Goal: Information Seeking & Learning: Learn about a topic

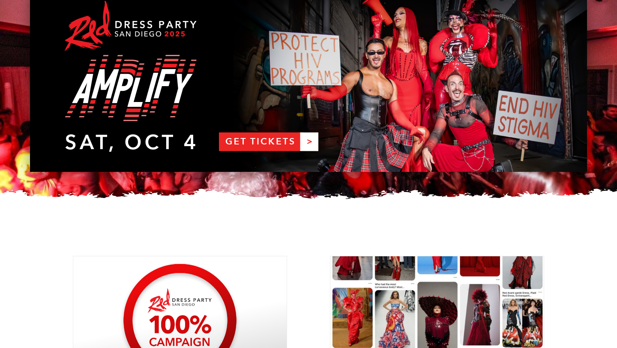
scroll to position [99, 0]
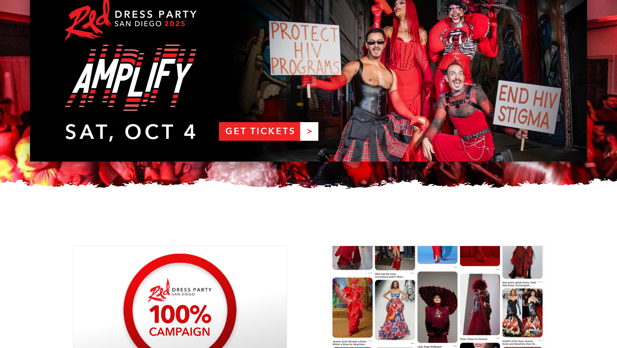
click at [308, 132] on link "RDPSD 2025 Banner" at bounding box center [308, 69] width 557 height 184
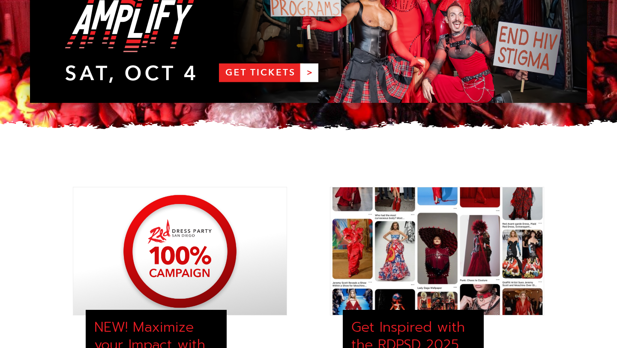
scroll to position [0, 0]
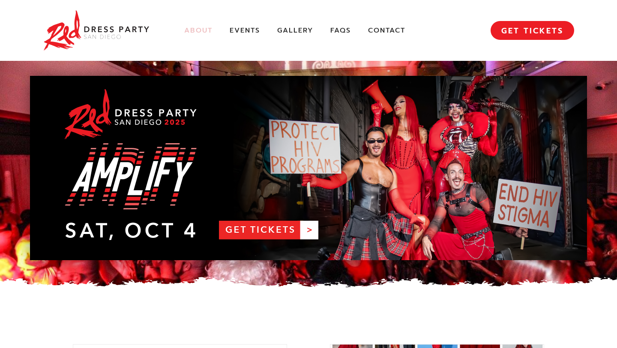
click at [200, 31] on link "About" at bounding box center [198, 30] width 28 height 9
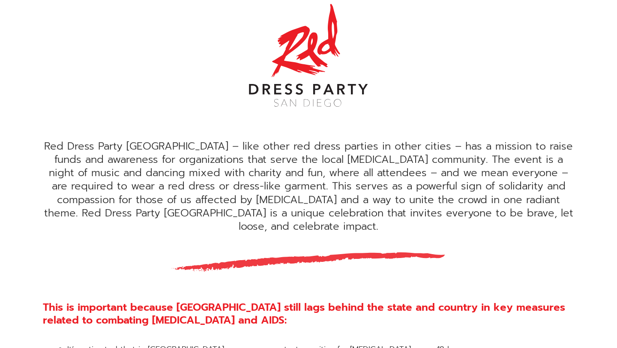
scroll to position [245, 0]
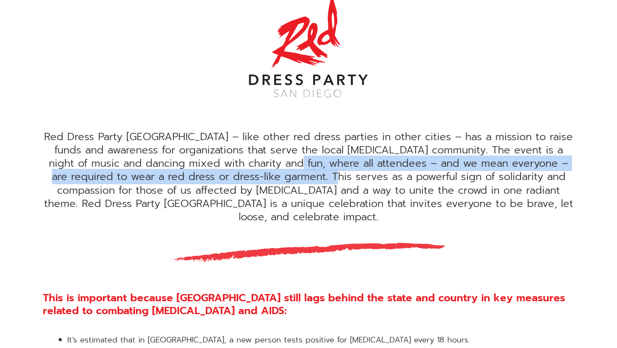
drag, startPoint x: 287, startPoint y: 164, endPoint x: 323, endPoint y: 183, distance: 40.8
click at [324, 183] on div "Red Dress Party San Diego – like other red dress parties in other cities – has …" at bounding box center [308, 176] width 531 height 93
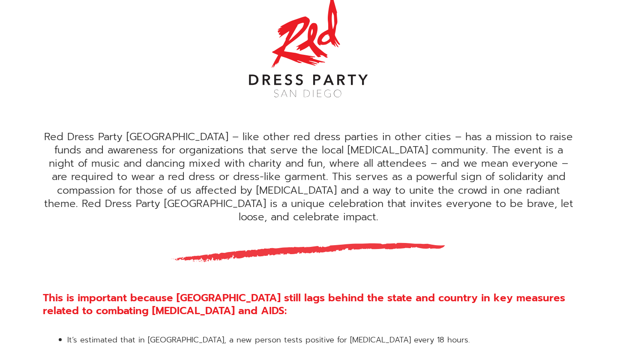
click at [365, 186] on div "Red Dress Party San Diego – like other red dress parties in other cities – has …" at bounding box center [308, 176] width 531 height 93
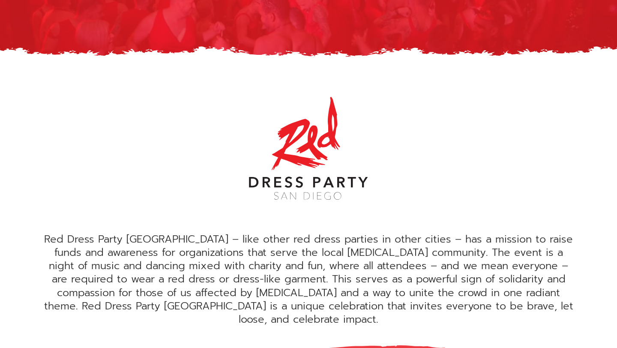
scroll to position [0, 0]
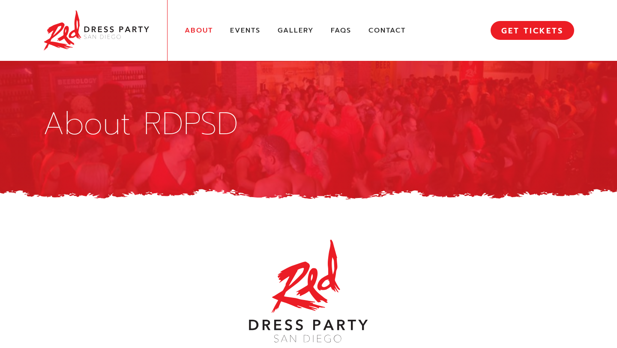
click at [199, 29] on link "About" at bounding box center [199, 30] width 28 height 9
click at [248, 29] on link "Events" at bounding box center [245, 30] width 30 height 9
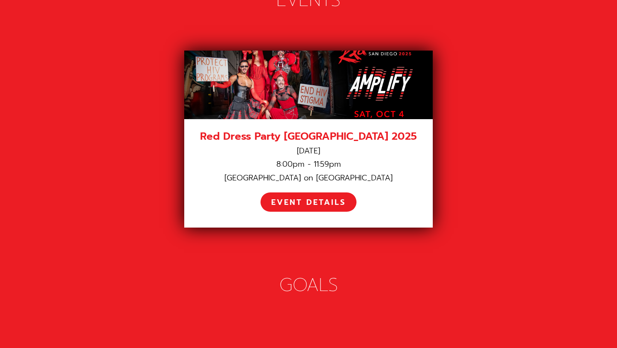
scroll to position [1232, 0]
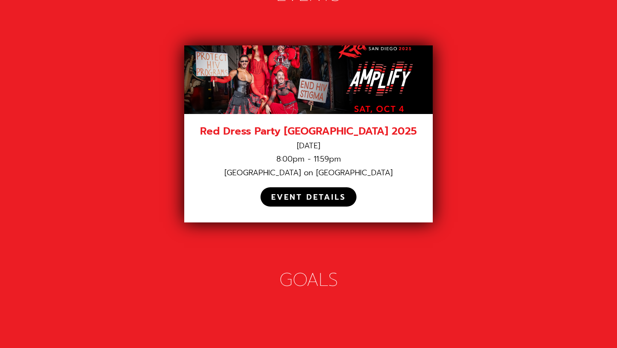
click at [317, 192] on div "EVENT DETAILS" at bounding box center [308, 197] width 75 height 10
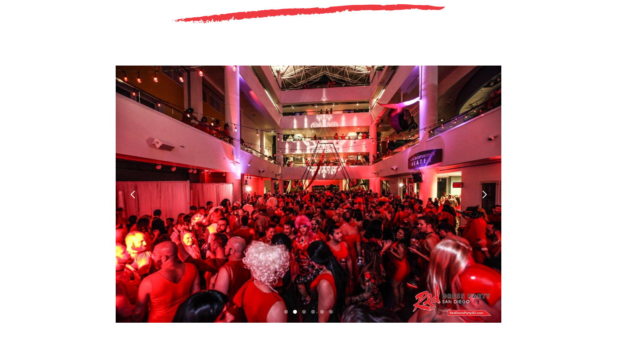
scroll to position [2392, 0]
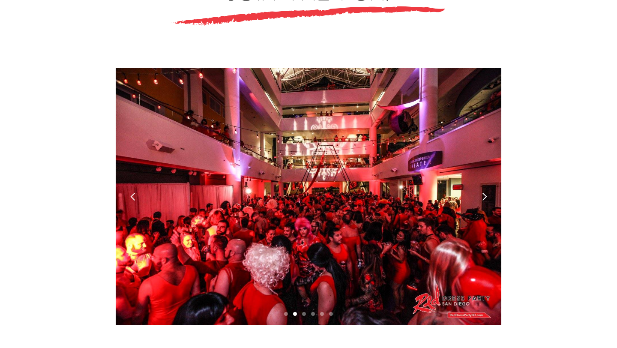
click at [484, 192] on div "next slide" at bounding box center [484, 196] width 9 height 9
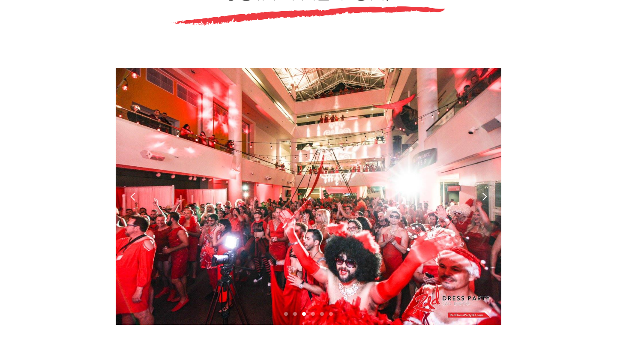
click at [486, 192] on div "next slide" at bounding box center [484, 196] width 9 height 9
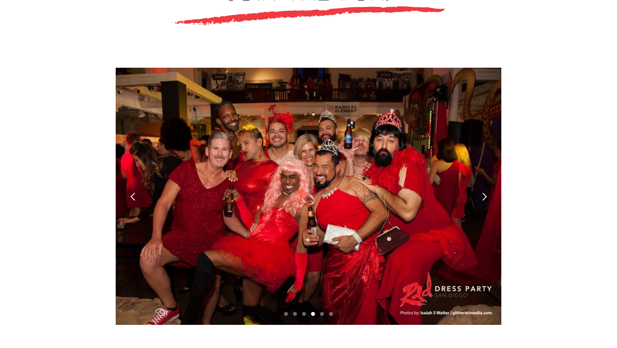
click at [484, 192] on div "next slide" at bounding box center [484, 196] width 9 height 9
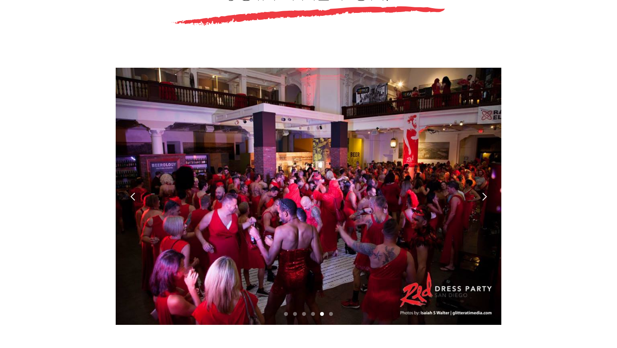
click at [484, 192] on div "next slide" at bounding box center [484, 196] width 9 height 9
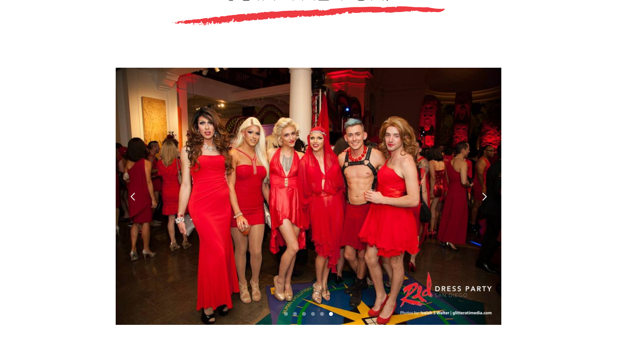
click at [484, 192] on div "next slide" at bounding box center [484, 196] width 9 height 9
